Goal: Obtain resource: Obtain resource

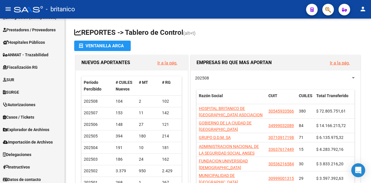
scroll to position [174, 0]
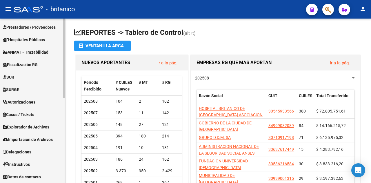
click at [21, 126] on span "Explorador de Archivos" at bounding box center [26, 127] width 46 height 6
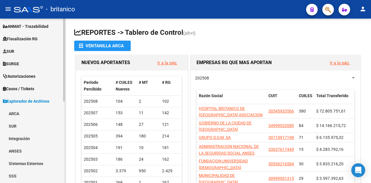
scroll to position [145, 0]
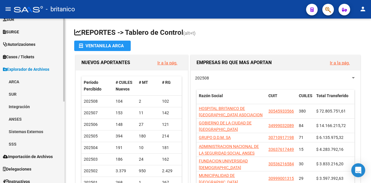
click at [17, 142] on link "SSS" at bounding box center [32, 144] width 65 height 12
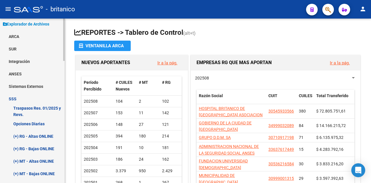
scroll to position [203, 0]
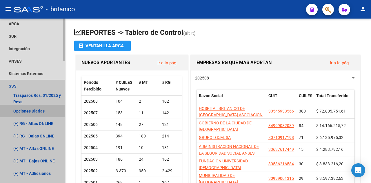
click at [23, 108] on link "Opciones Diarias" at bounding box center [32, 111] width 65 height 12
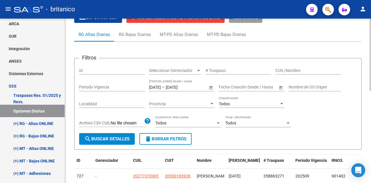
scroll to position [29, 0]
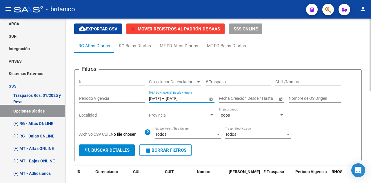
click at [174, 98] on input "[DATE]" at bounding box center [180, 98] width 28 height 5
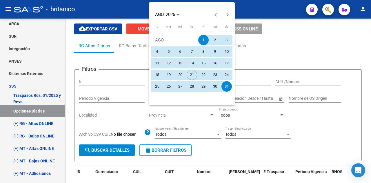
click at [202, 53] on span "8" at bounding box center [203, 51] width 10 height 10
type input "[DATE]"
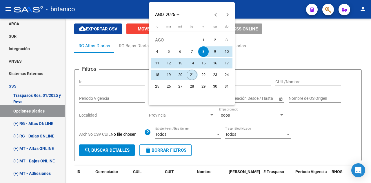
click at [192, 78] on span "21" at bounding box center [191, 74] width 10 height 10
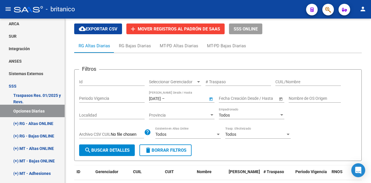
type input "[DATE]"
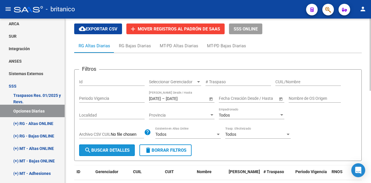
click at [116, 152] on span "search Buscar Detalles" at bounding box center [106, 149] width 45 height 5
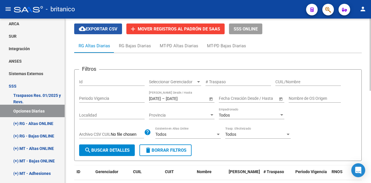
click at [100, 27] on span "cloud_download Exportar CSV" at bounding box center [98, 28] width 39 height 5
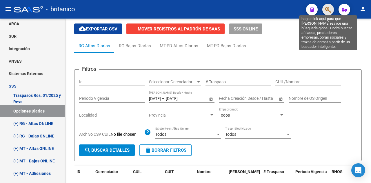
click at [327, 10] on icon "button" at bounding box center [328, 9] width 6 height 7
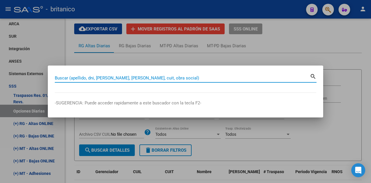
paste input "27409365634"
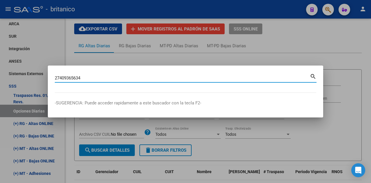
type input "27409365634"
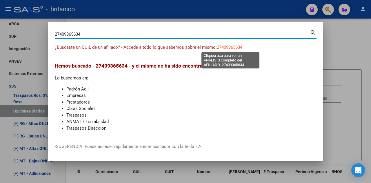
click at [223, 47] on span "27409365634" at bounding box center [229, 47] width 25 height 5
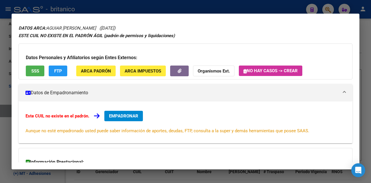
scroll to position [0, 0]
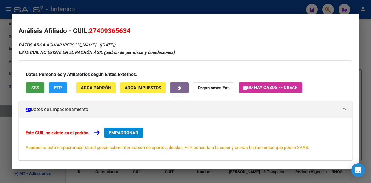
click at [31, 87] on span "SSS" at bounding box center [35, 87] width 8 height 5
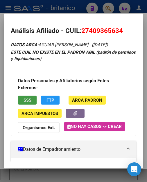
scroll to position [35, 0]
